Goal: Obtain resource: Download file/media

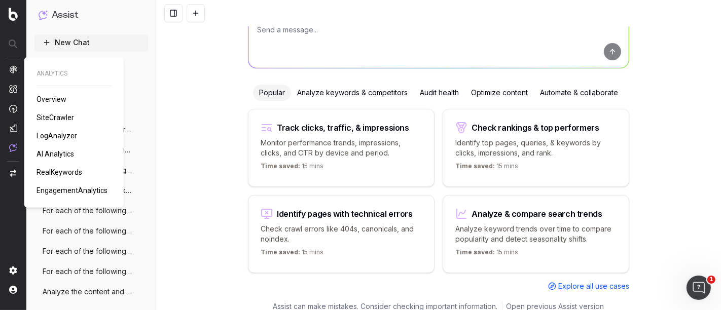
click at [72, 171] on span "RealKeywords" at bounding box center [60, 172] width 46 height 8
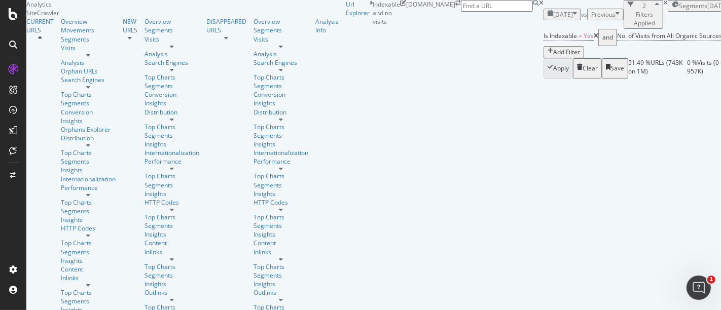
click at [543, 12] on div "Url Explorer Indexable and no visits [DOMAIN_NAME]" at bounding box center [445, 39] width 198 height 79
click at [679, 10] on span "Segments" at bounding box center [693, 6] width 28 height 9
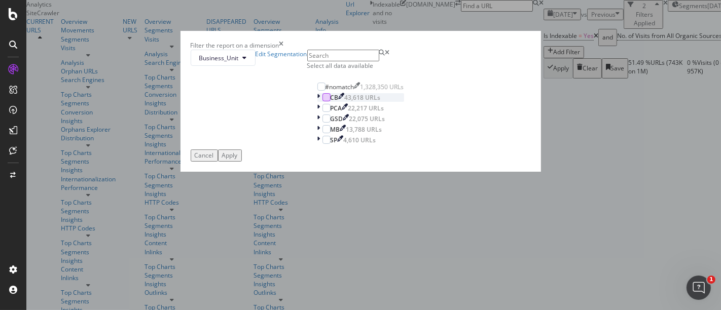
click at [322, 101] on div "modal" at bounding box center [326, 97] width 8 height 8
click at [238, 160] on div "Apply" at bounding box center [230, 155] width 16 height 9
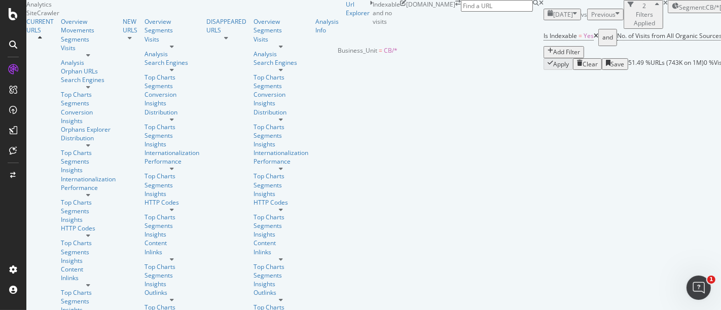
click at [679, 12] on span "Segment: CB/*" at bounding box center [699, 7] width 41 height 9
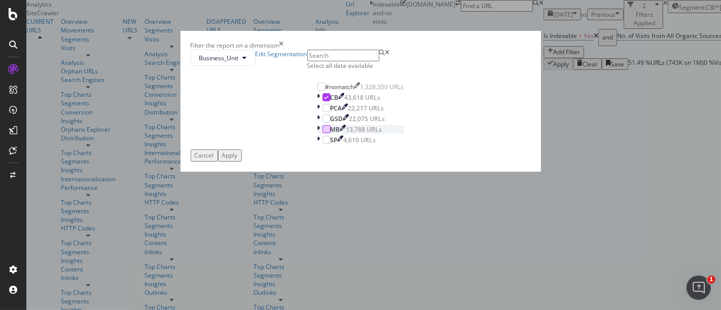
click at [322, 133] on div "modal" at bounding box center [326, 129] width 8 height 8
click at [322, 144] on div "modal" at bounding box center [326, 140] width 8 height 8
click at [238, 160] on div "Apply" at bounding box center [230, 155] width 16 height 9
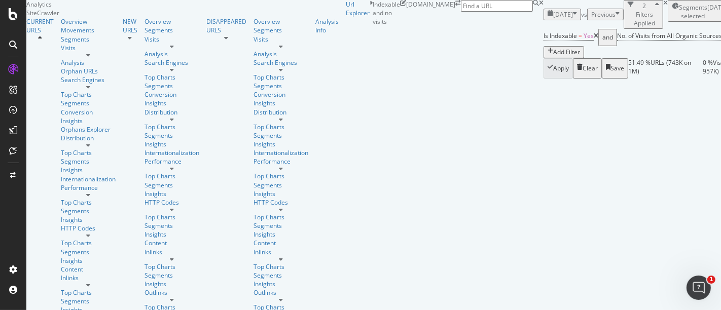
scroll to position [225, 0]
click at [679, 15] on span "Segments selected" at bounding box center [693, 11] width 28 height 17
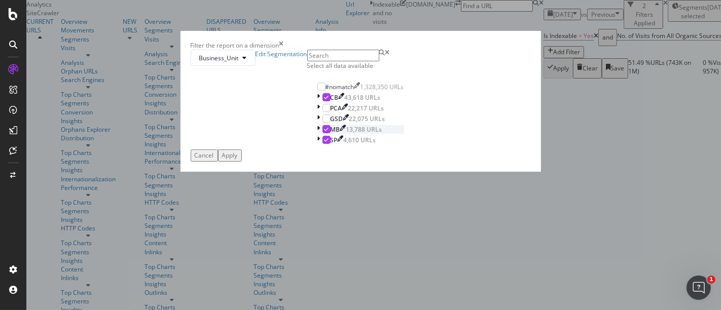
click at [322, 133] on div "modal" at bounding box center [326, 129] width 8 height 8
click at [324, 142] on icon "modal" at bounding box center [326, 139] width 5 height 5
click at [238, 160] on div "Apply" at bounding box center [230, 155] width 16 height 9
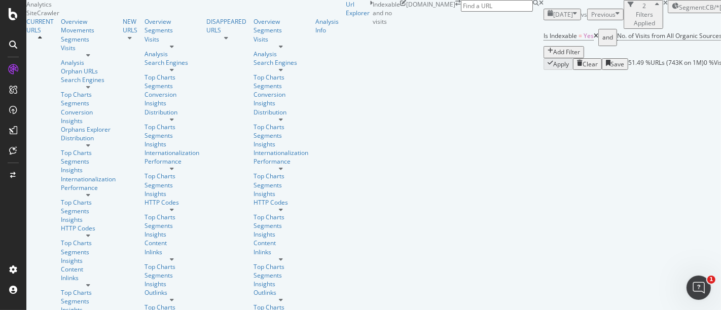
click at [553, 16] on span "[DATE]" at bounding box center [563, 14] width 20 height 9
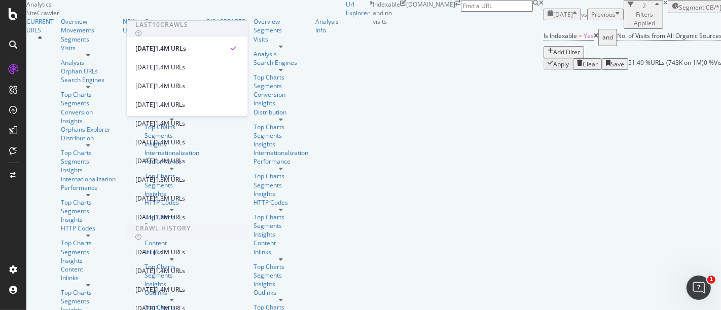
click at [543, 67] on div "Apply Clear Save 51.49 % URLs ( 743K on 1M ) 0 % Visits ( 0 on 957K ) Switch to…" at bounding box center [697, 64] width 309 height 12
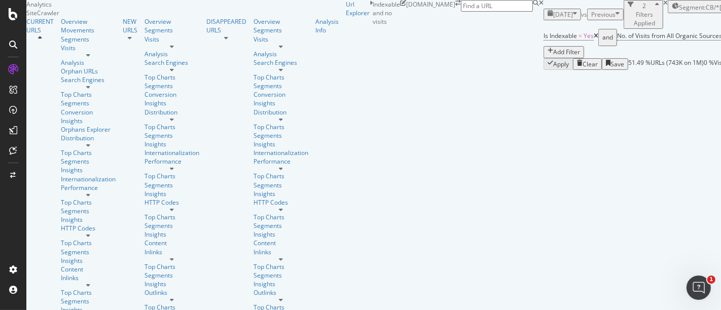
scroll to position [281, 0]
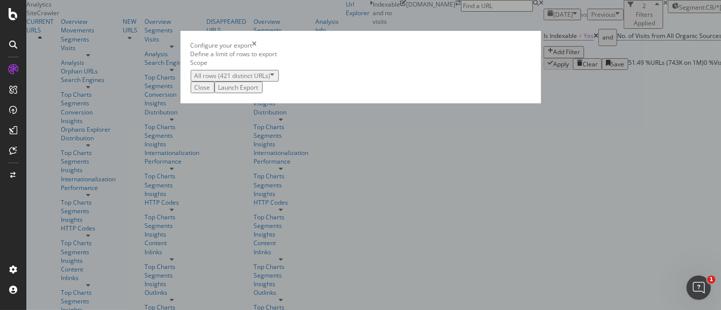
click at [259, 92] on div "Launch Export" at bounding box center [239, 87] width 40 height 9
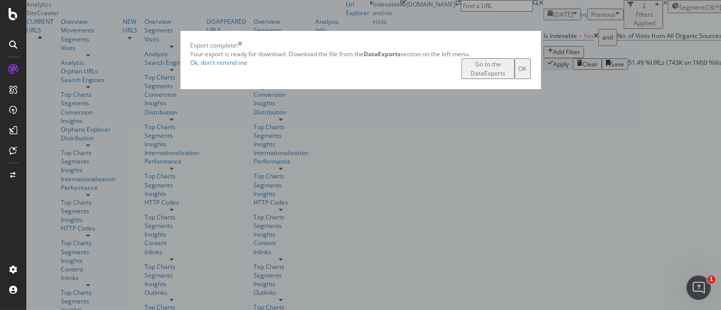
click at [487, 77] on div "Go to the DataExports" at bounding box center [487, 68] width 45 height 17
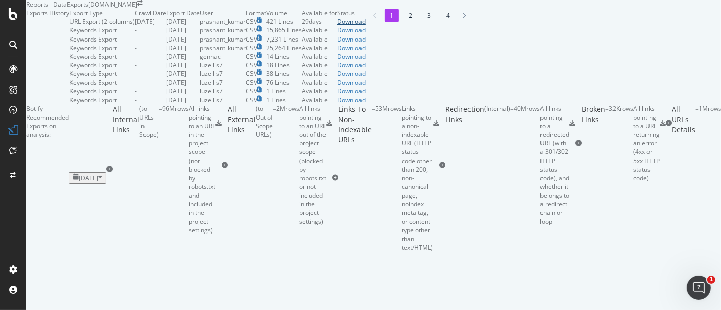
click at [366, 26] on div "Download" at bounding box center [351, 21] width 28 height 9
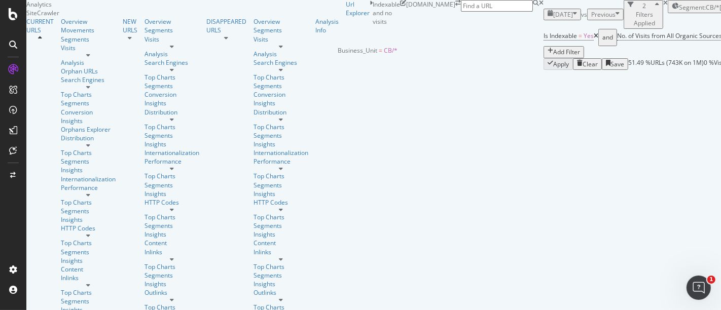
click at [679, 12] on span "Segment: CB/*" at bounding box center [699, 7] width 41 height 9
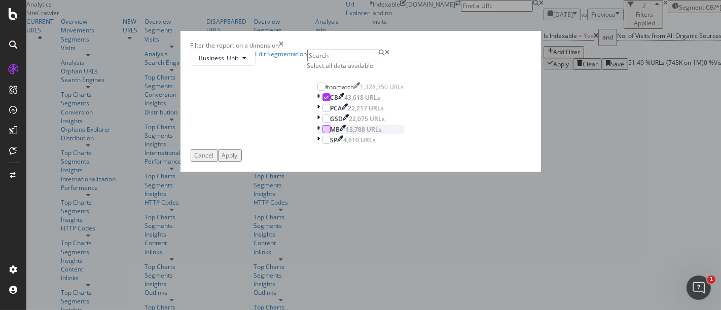
click at [322, 133] on div "modal" at bounding box center [326, 129] width 8 height 8
click at [317, 102] on div "modal" at bounding box center [319, 97] width 5 height 9
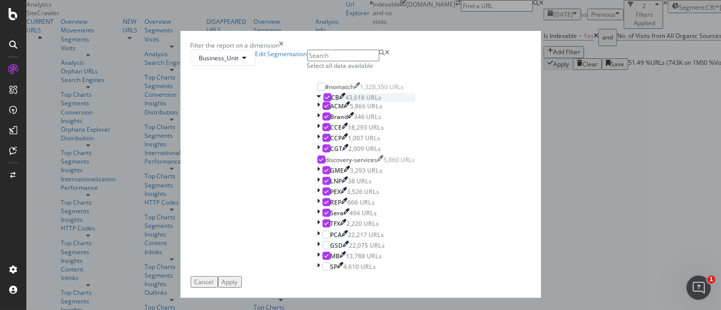
click at [325, 100] on icon "modal" at bounding box center [327, 97] width 5 height 5
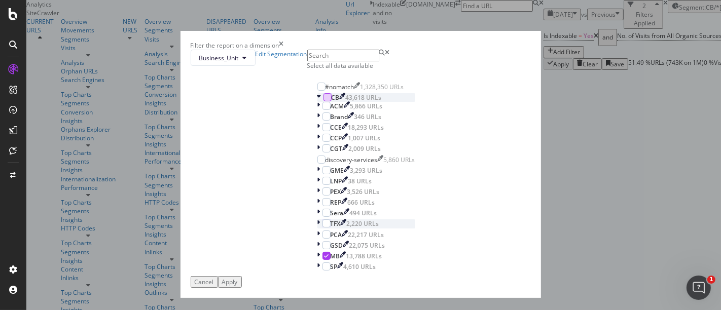
scroll to position [56, 0]
click at [238, 278] on div "Apply" at bounding box center [230, 282] width 16 height 9
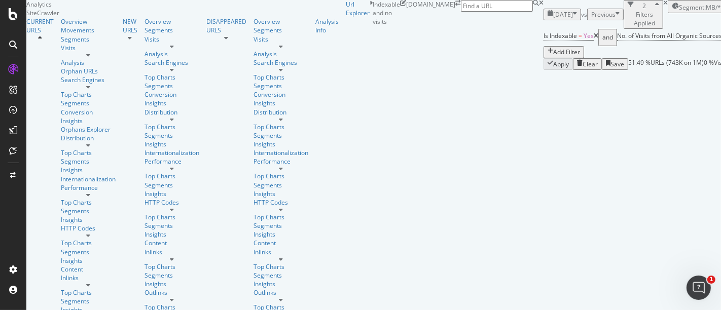
scroll to position [281, 0]
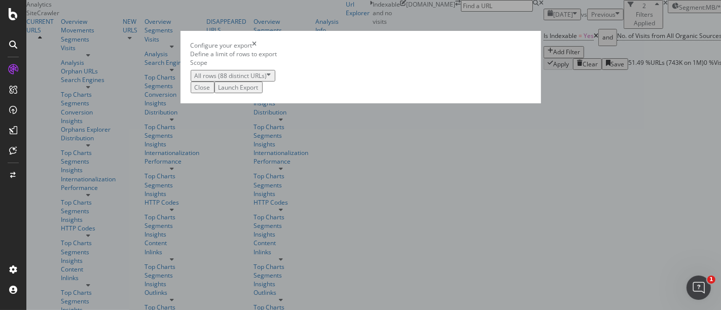
click at [259, 92] on div "Launch Export" at bounding box center [239, 87] width 40 height 9
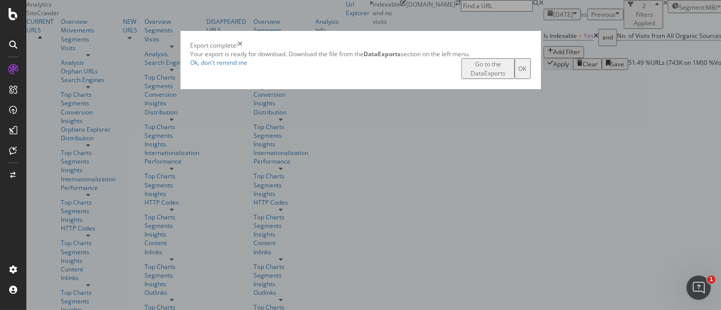
click at [481, 77] on div "Go to the DataExports" at bounding box center [487, 68] width 45 height 17
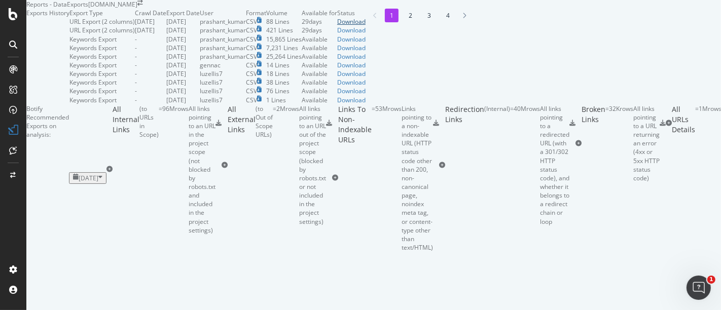
click at [366, 26] on div "Download" at bounding box center [351, 21] width 28 height 9
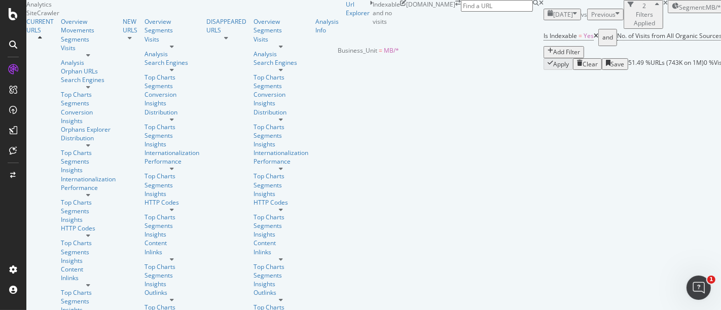
click at [679, 12] on span "Segment: MB/*" at bounding box center [700, 7] width 42 height 9
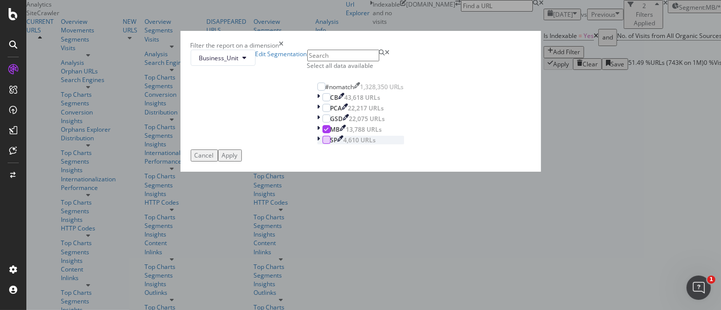
click at [322, 144] on div "modal" at bounding box center [326, 140] width 8 height 8
click at [324, 132] on icon "modal" at bounding box center [326, 129] width 5 height 5
click at [238, 160] on div "Apply" at bounding box center [230, 155] width 16 height 9
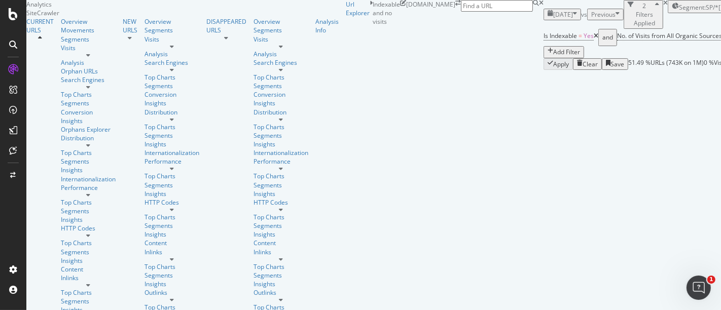
scroll to position [169, 0]
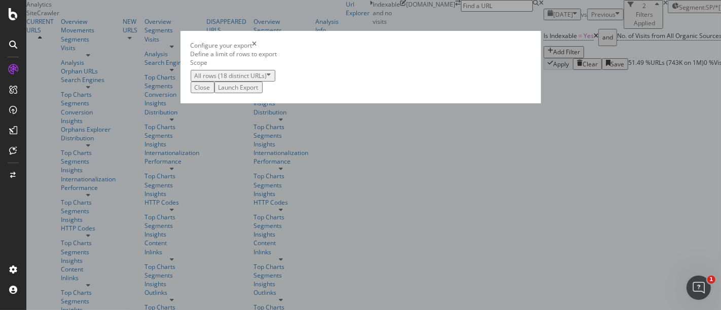
click at [259, 92] on div "Launch Export" at bounding box center [239, 87] width 40 height 9
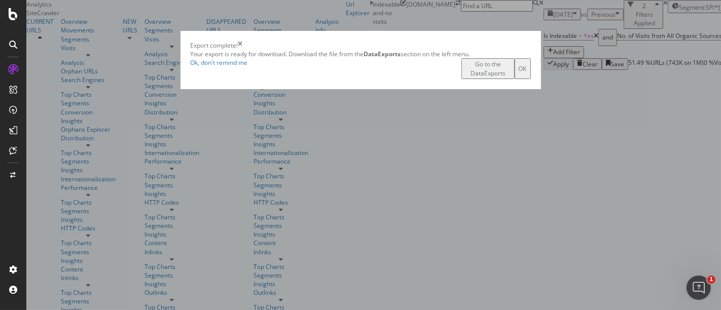
click at [465, 77] on div "Go to the DataExports" at bounding box center [487, 68] width 45 height 17
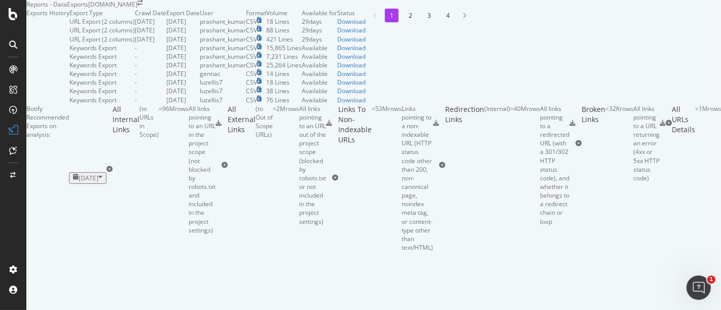
click at [69, 47] on div "Exports History" at bounding box center [47, 57] width 43 height 96
click at [366, 26] on div "Download" at bounding box center [351, 21] width 28 height 9
